Goal: Information Seeking & Learning: Understand process/instructions

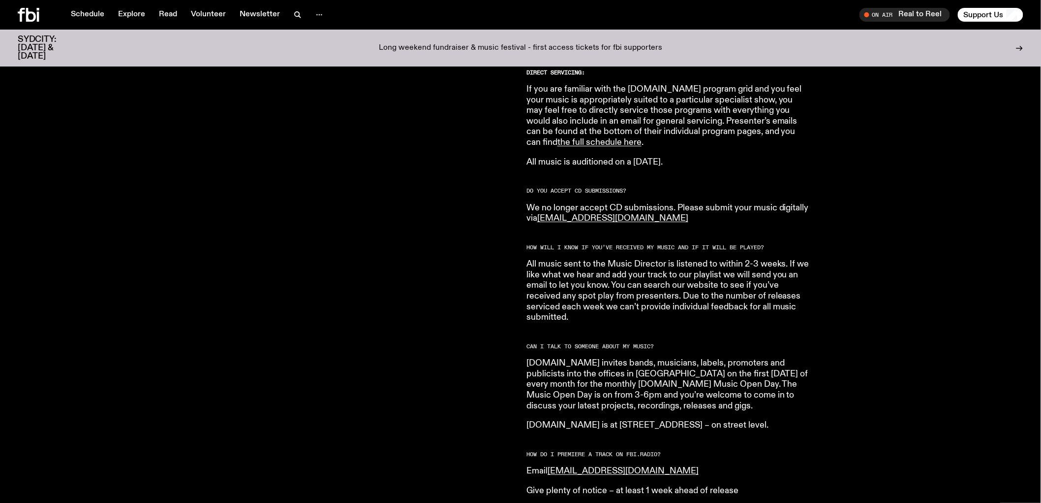
scroll to position [705, 0]
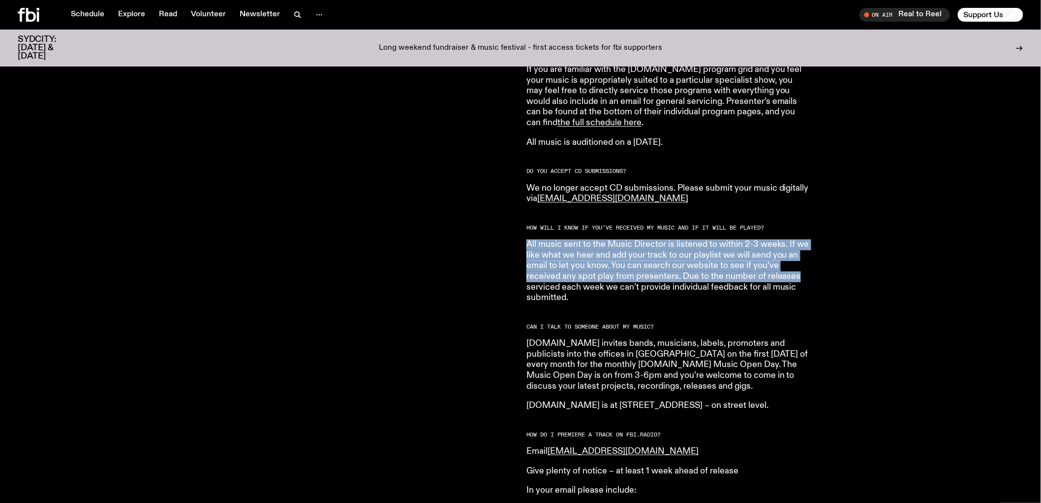
drag, startPoint x: 529, startPoint y: 231, endPoint x: 799, endPoint y: 266, distance: 272.5
click at [799, 266] on p "All music sent to the Music Director is listened to within 2-3 weeks. If we lik…" at bounding box center [668, 271] width 283 height 64
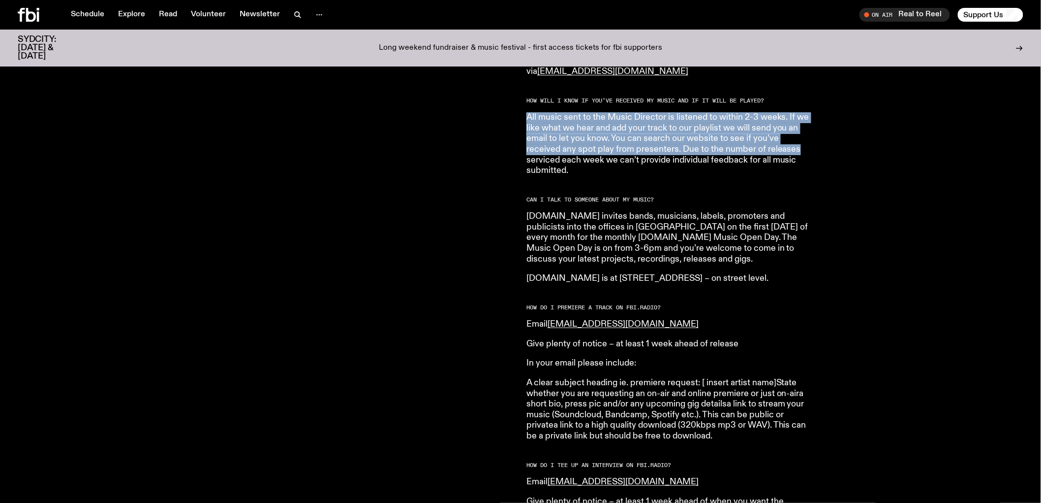
scroll to position [869, 0]
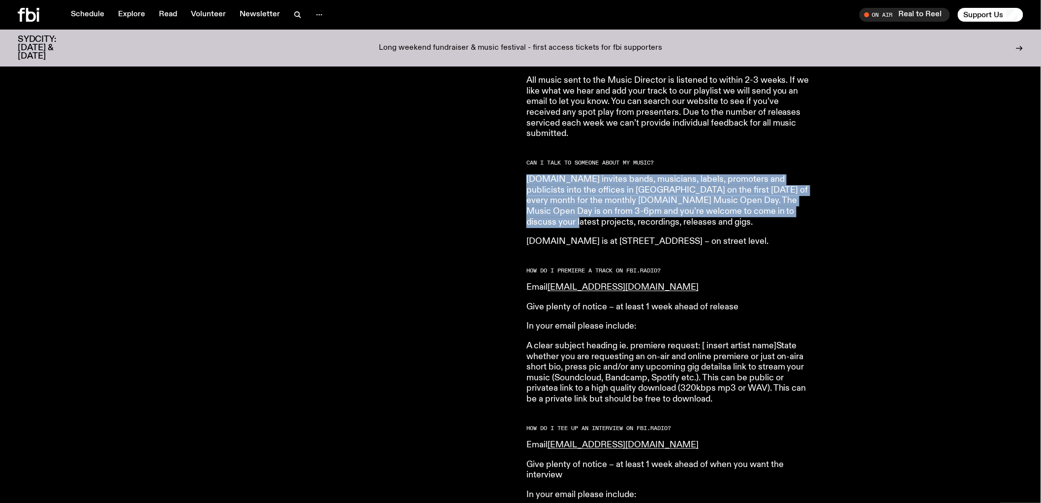
drag, startPoint x: 525, startPoint y: 169, endPoint x: 793, endPoint y: 205, distance: 270.1
click at [793, 205] on div "Are you a musician, in a band, a producer, or DJ and want to send us your stuff…" at bounding box center [520, 360] width 1041 height 1673
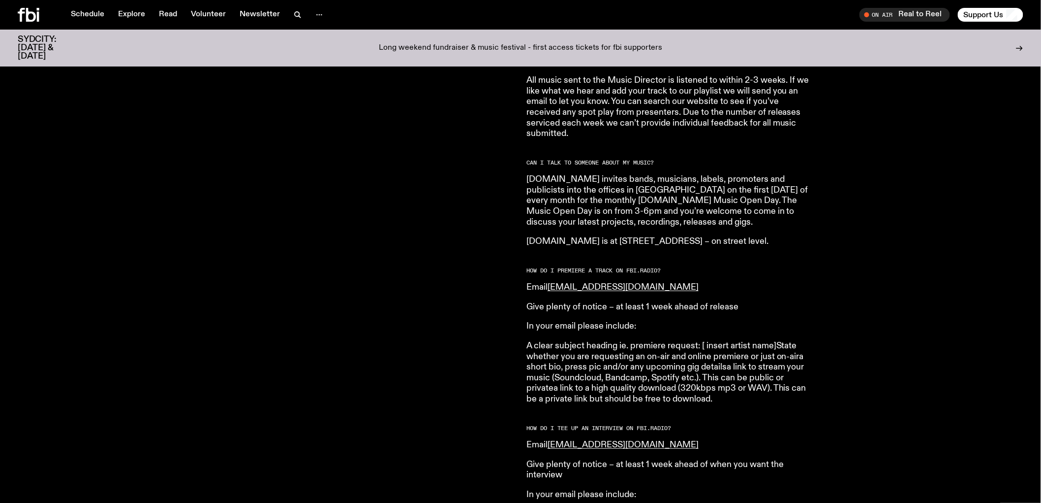
click at [730, 211] on p "[DOMAIN_NAME] invites bands, musicians, labels, promoters and publicists into t…" at bounding box center [668, 200] width 283 height 53
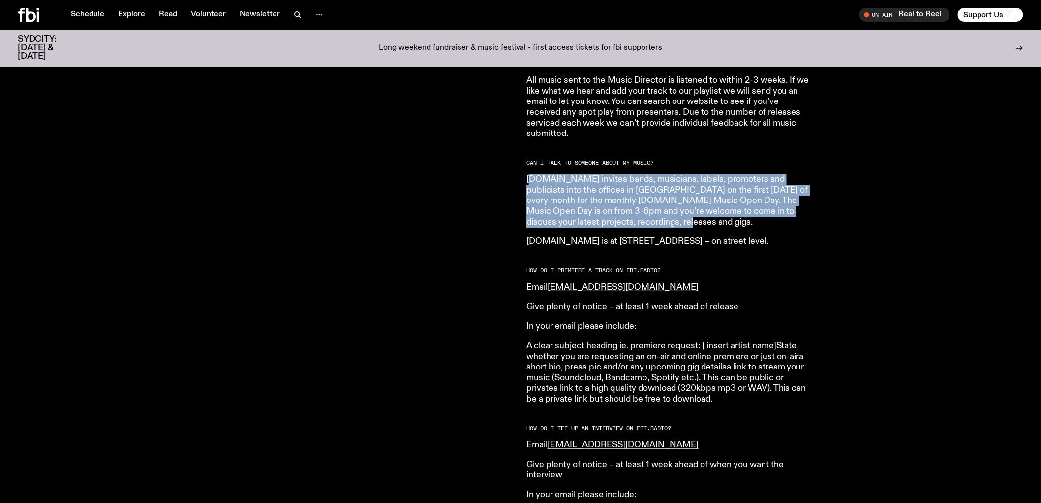
drag, startPoint x: 701, startPoint y: 213, endPoint x: 532, endPoint y: 171, distance: 174.8
click at [532, 174] on p "[DOMAIN_NAME] invites bands, musicians, labels, promoters and publicists into t…" at bounding box center [668, 200] width 283 height 53
click at [646, 192] on p "[DOMAIN_NAME] invites bands, musicians, labels, promoters and publicists into t…" at bounding box center [668, 200] width 283 height 53
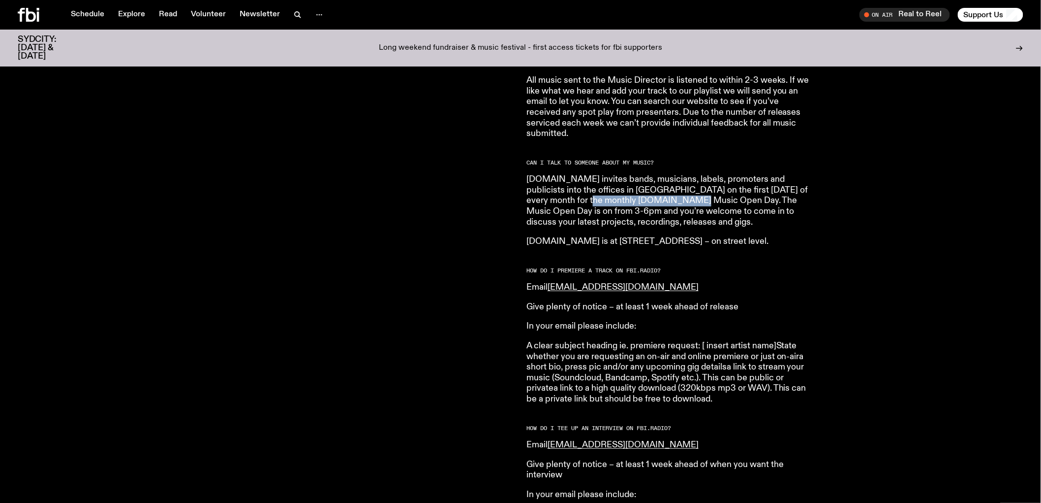
drag, startPoint x: 560, startPoint y: 190, endPoint x: 658, endPoint y: 193, distance: 98.0
click at [658, 193] on p "[DOMAIN_NAME] invites bands, musicians, labels, promoters and publicists into t…" at bounding box center [668, 200] width 283 height 53
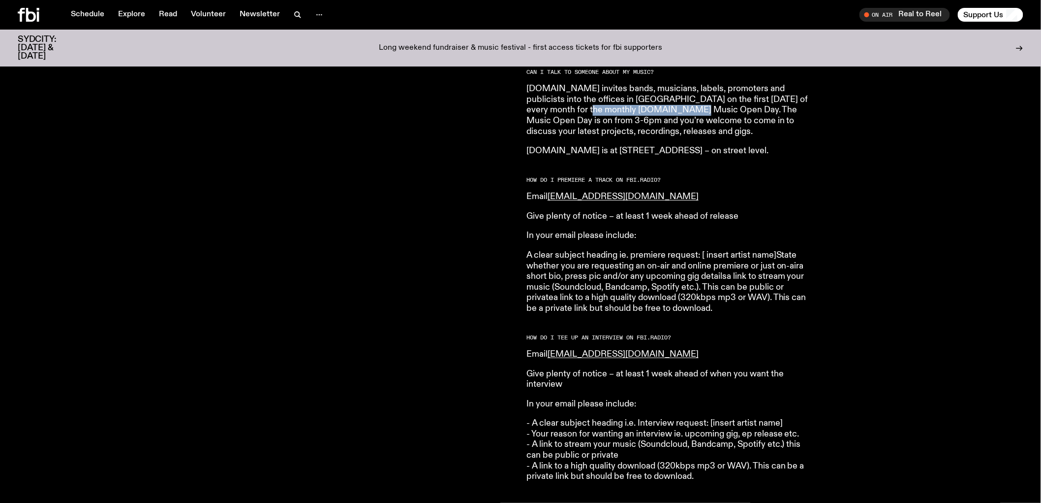
scroll to position [978, 0]
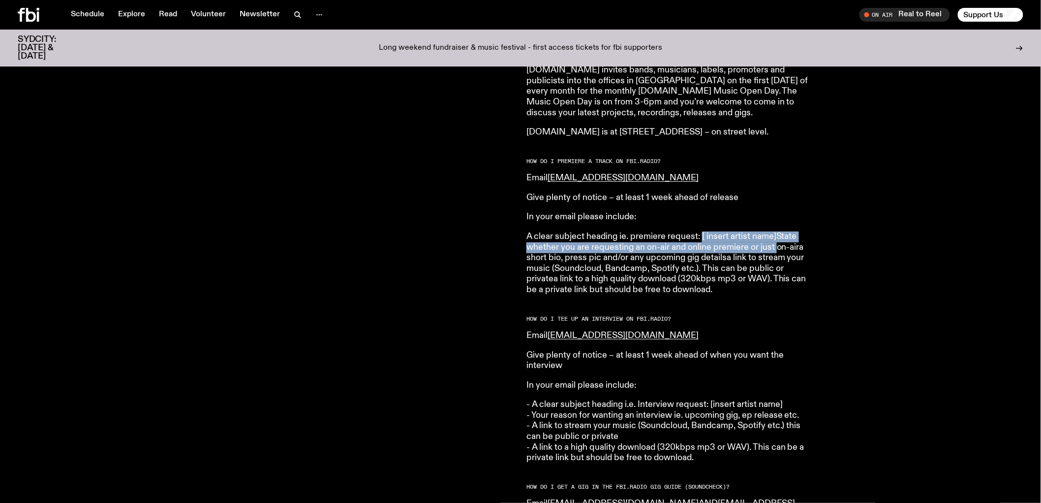
drag, startPoint x: 701, startPoint y: 225, endPoint x: 779, endPoint y: 238, distance: 78.8
click at [779, 238] on p "A clear subject heading ie. premiere request: [ insert artist name]State whethe…" at bounding box center [668, 263] width 283 height 64
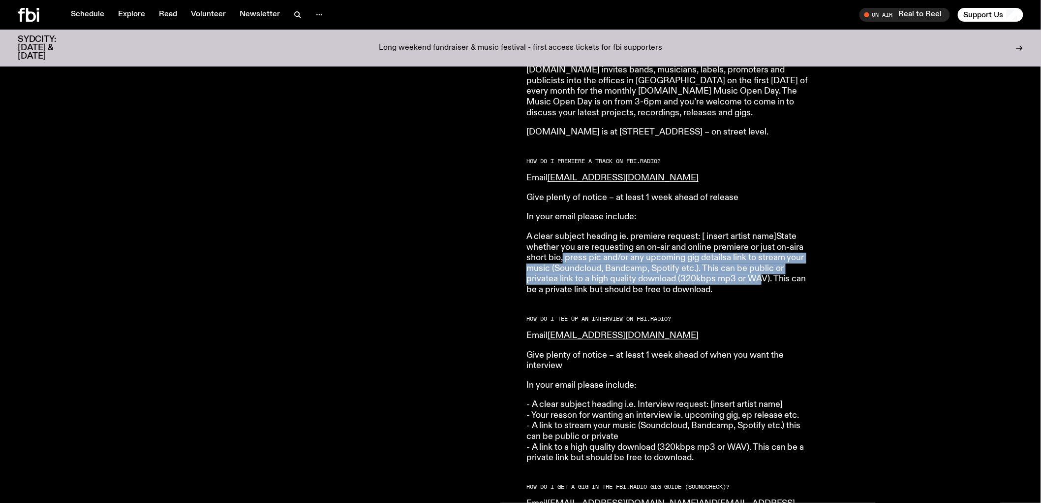
drag, startPoint x: 564, startPoint y: 247, endPoint x: 765, endPoint y: 270, distance: 202.6
click at [765, 270] on p "A clear subject heading ie. premiere request: [ insert artist name]State whethe…" at bounding box center [668, 263] width 283 height 64
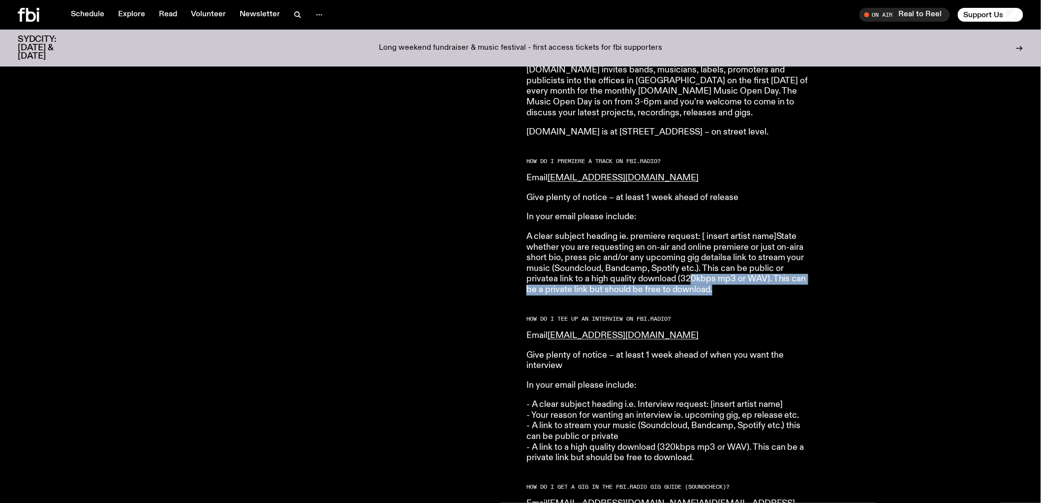
drag, startPoint x: 692, startPoint y: 266, endPoint x: 724, endPoint y: 278, distance: 34.4
click at [724, 278] on p "A clear subject heading ie. premiere request: [ insert artist name]State whethe…" at bounding box center [668, 263] width 283 height 64
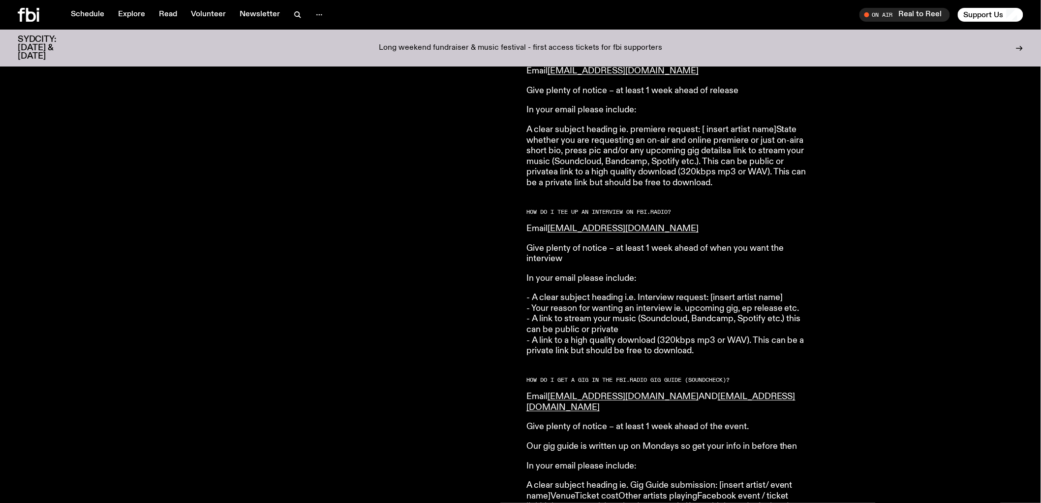
scroll to position [1088, 0]
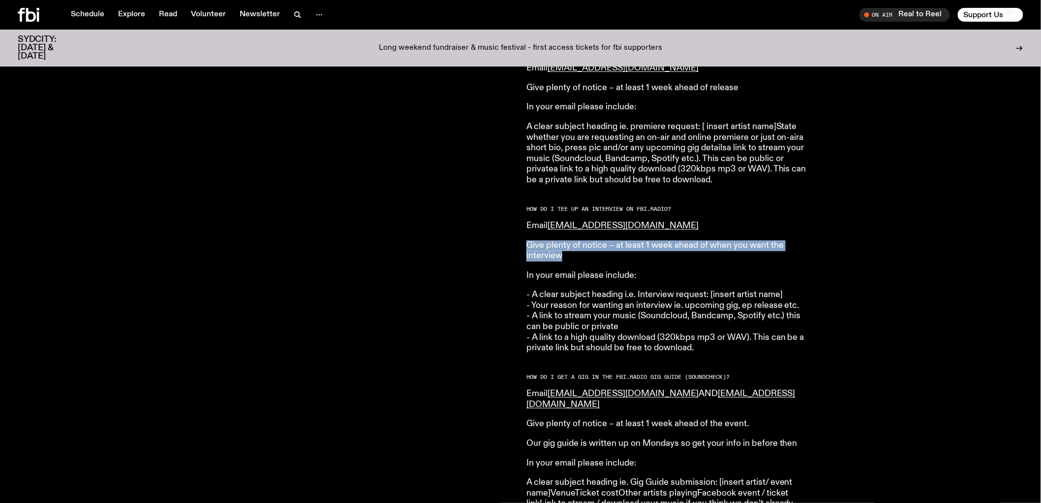
drag, startPoint x: 527, startPoint y: 234, endPoint x: 785, endPoint y: 249, distance: 258.8
click at [785, 249] on p "Give plenty of notice – at least 1 week ahead of when you want the interview" at bounding box center [668, 250] width 283 height 21
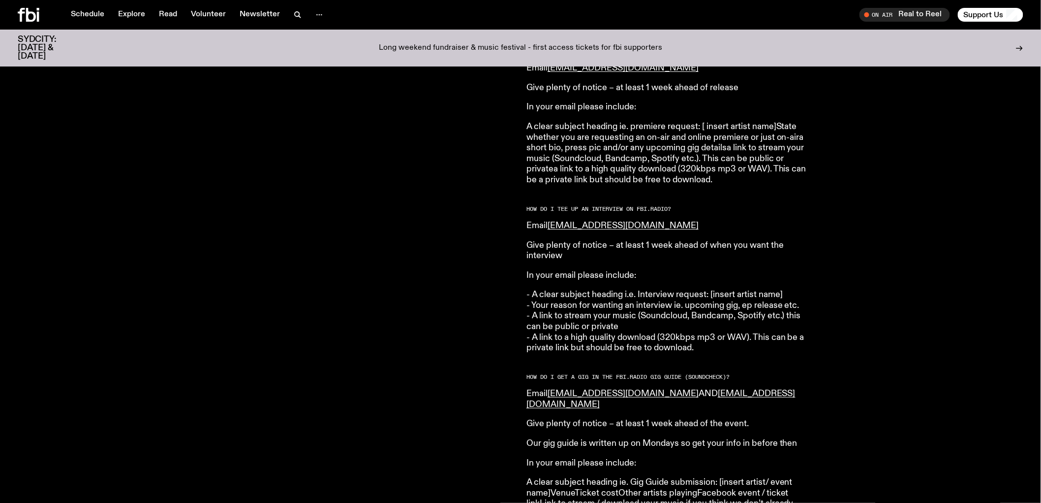
click at [670, 253] on article "HOW DO I SUBMIT MUSIC TO [DOMAIN_NAME]? Please submit your music to [EMAIL_ADDR…" at bounding box center [668, 128] width 283 height 1622
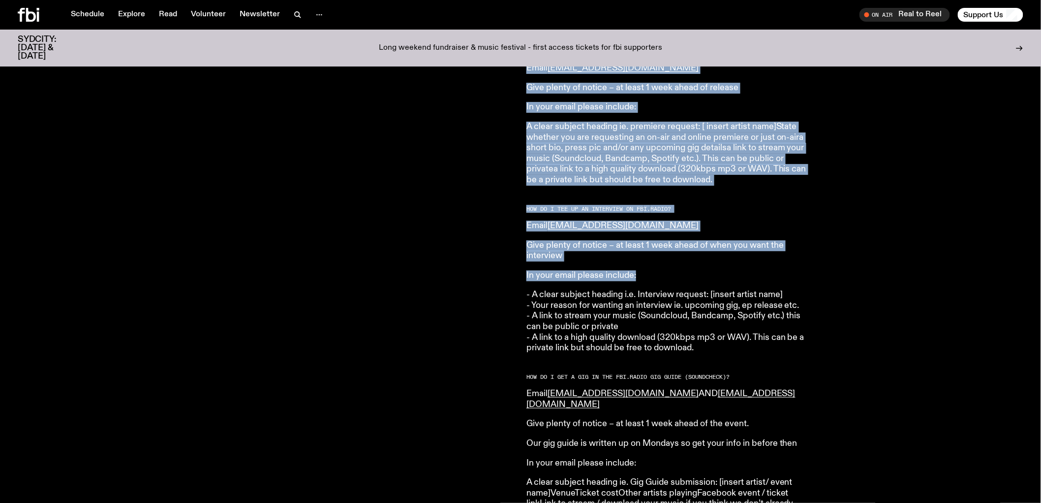
drag, startPoint x: 504, startPoint y: 266, endPoint x: 640, endPoint y: 259, distance: 135.5
click at [640, 259] on div "Are you a musician, in a band, a producer, or DJ and want to send us your stuff…" at bounding box center [520, 141] width 1041 height 1673
click at [631, 270] on p "In your email please include:" at bounding box center [668, 275] width 283 height 11
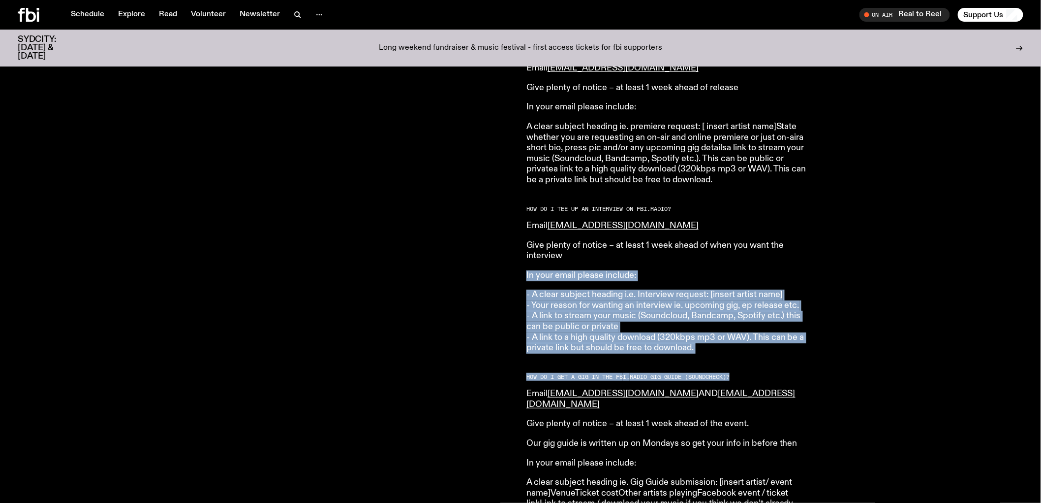
drag, startPoint x: 522, startPoint y: 262, endPoint x: 794, endPoint y: 351, distance: 286.5
click at [794, 351] on div "Are you a musician, in a band, a producer, or DJ and want to send us your stuff…" at bounding box center [520, 141] width 1041 height 1673
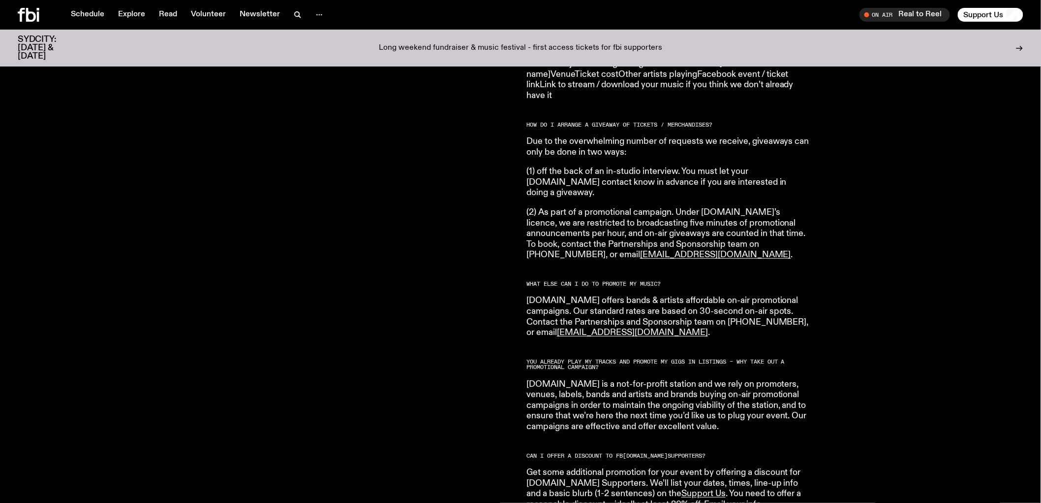
scroll to position [1526, 0]
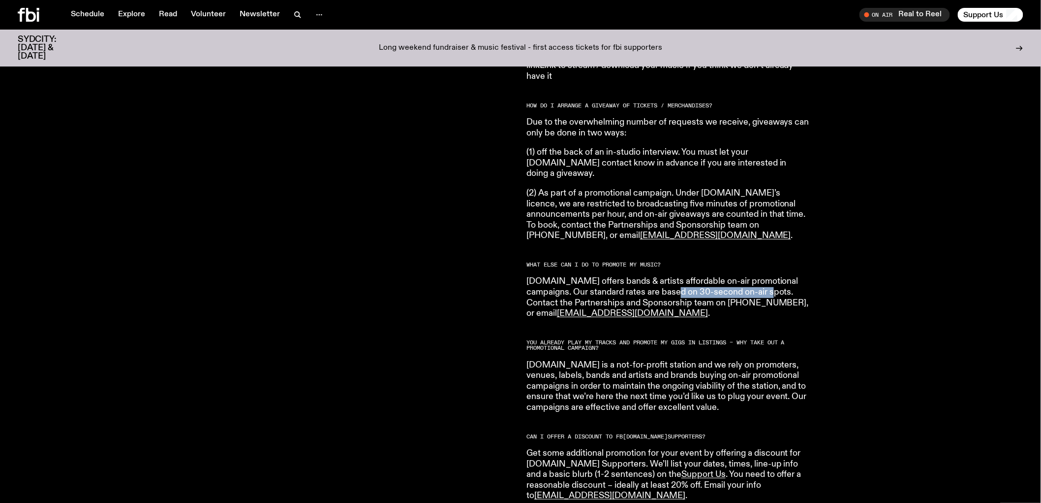
drag, startPoint x: 652, startPoint y: 256, endPoint x: 745, endPoint y: 259, distance: 93.1
click at [745, 276] on p "[DOMAIN_NAME] offers bands & artists affordable on-air promotional campaigns. O…" at bounding box center [668, 297] width 283 height 42
